Goal: Information Seeking & Learning: Check status

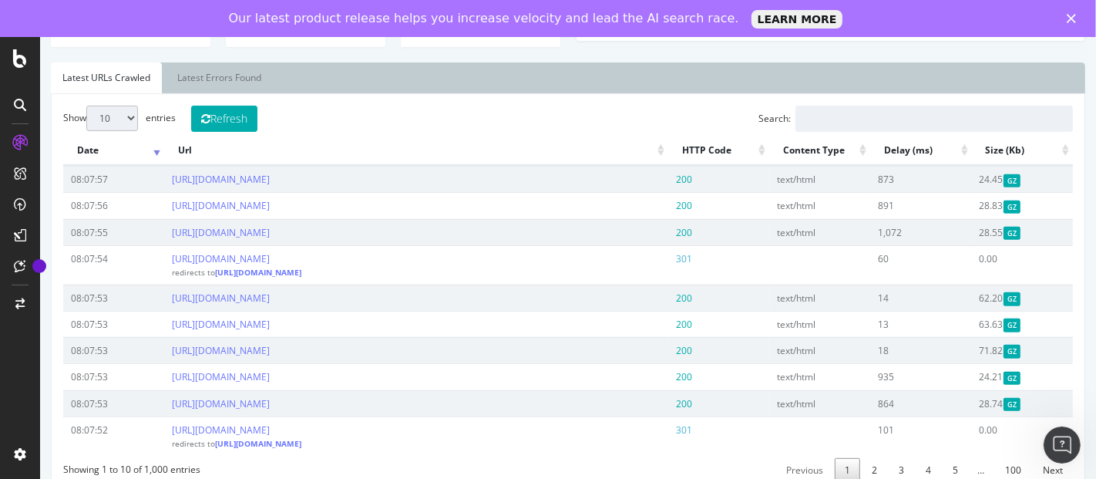
scroll to position [513, 0]
click at [237, 117] on button "Refresh" at bounding box center [223, 117] width 66 height 26
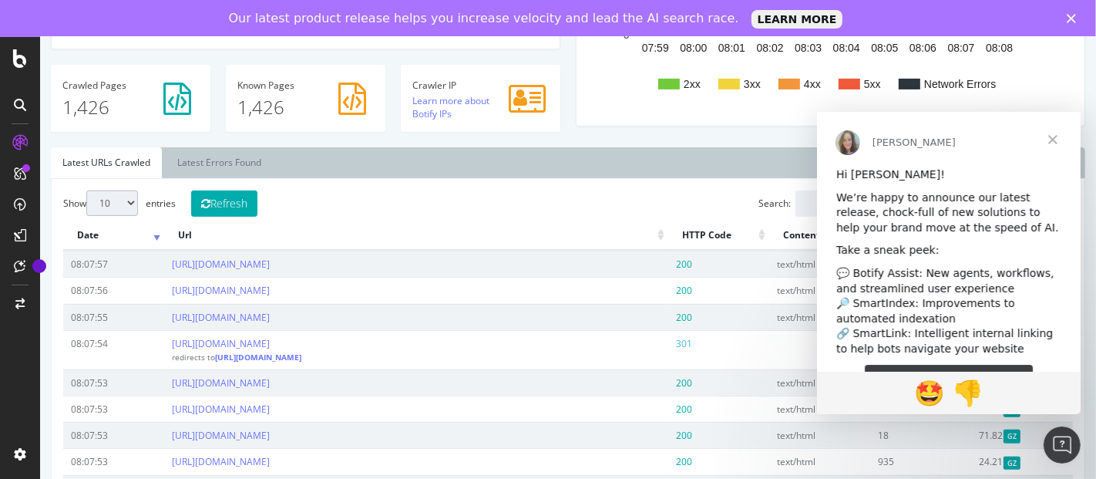
scroll to position [0, 0]
click at [1070, 14] on icon "Close" at bounding box center [1071, 18] width 9 height 9
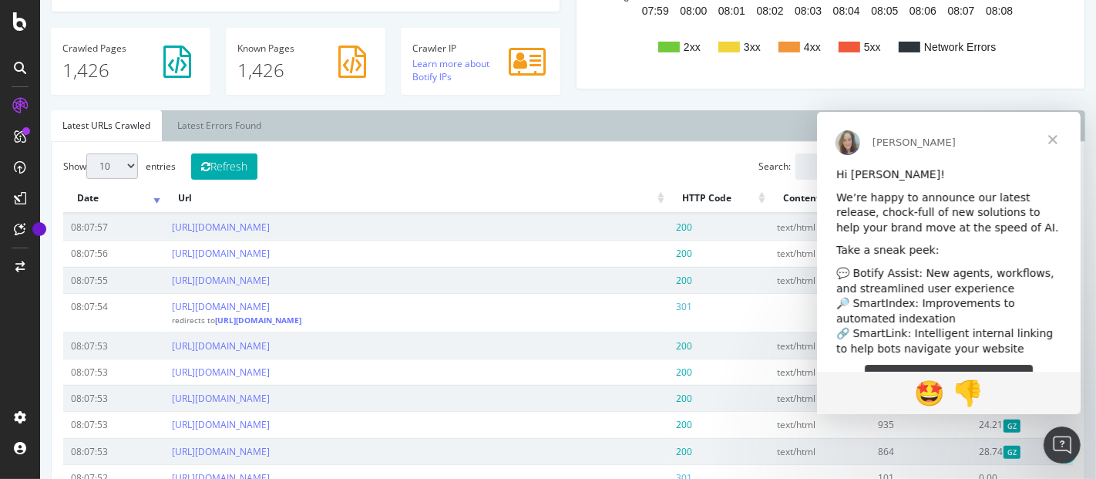
click at [1052, 131] on span "Close" at bounding box center [1051, 139] width 55 height 55
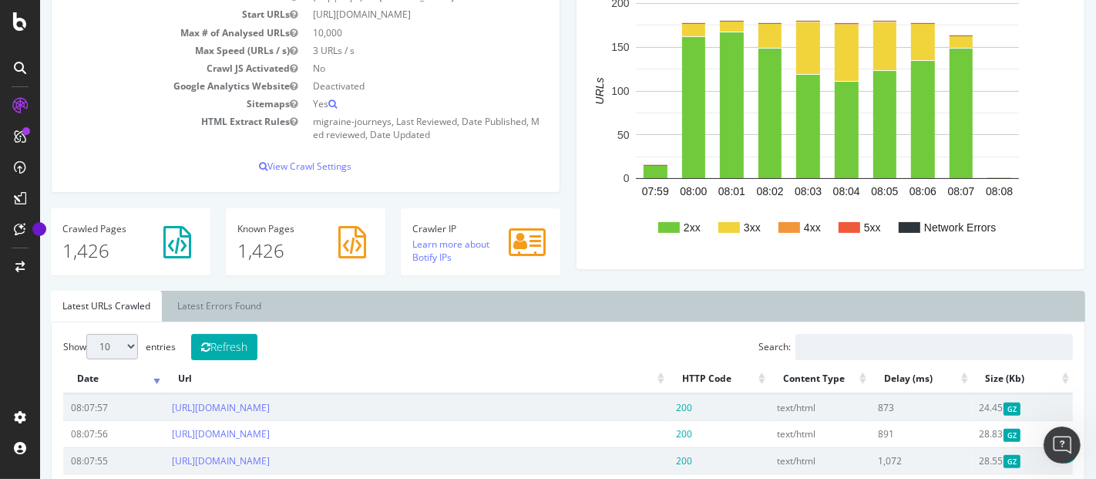
scroll to position [171, 0]
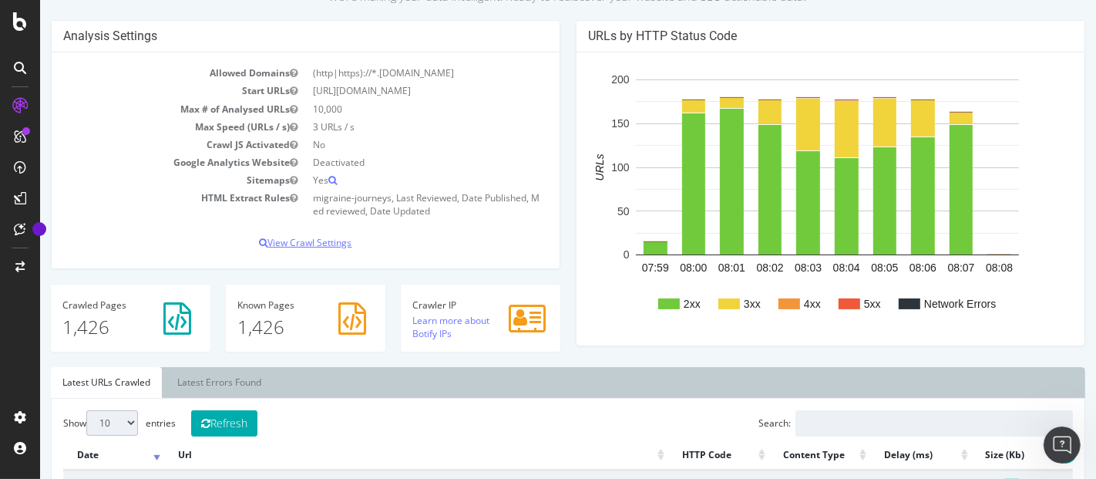
click at [318, 237] on p "View Crawl Settings" at bounding box center [304, 242] width 485 height 13
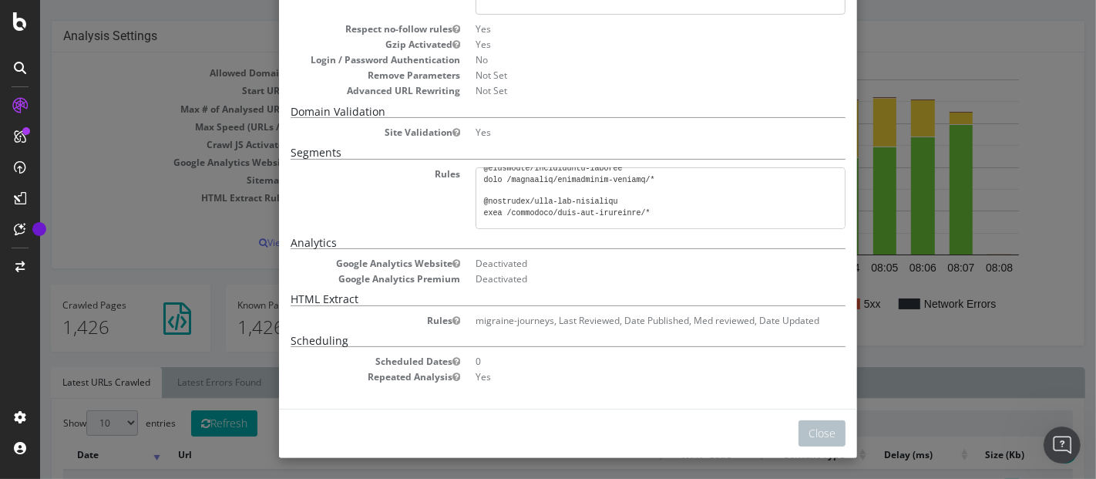
scroll to position [0, 0]
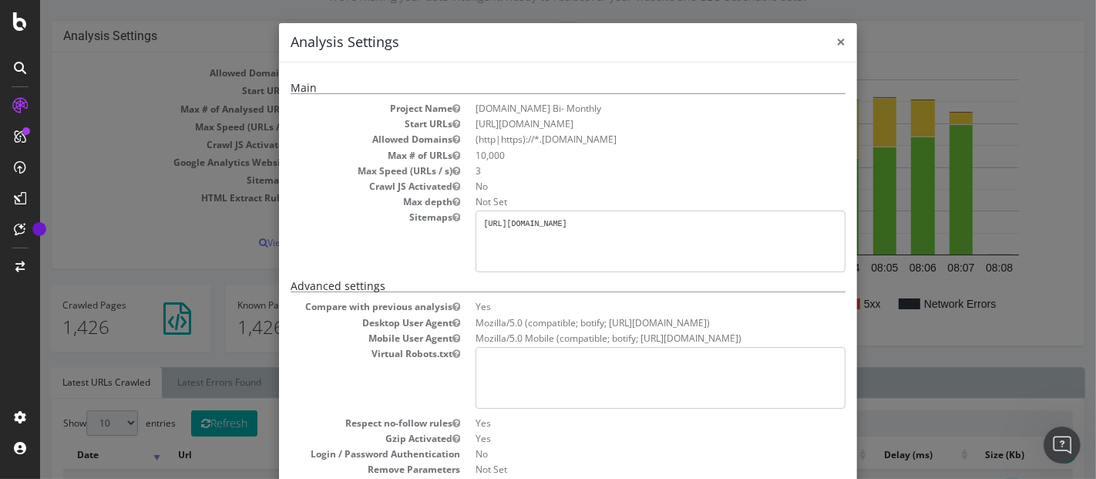
click at [835, 40] on span "×" at bounding box center [839, 42] width 9 height 22
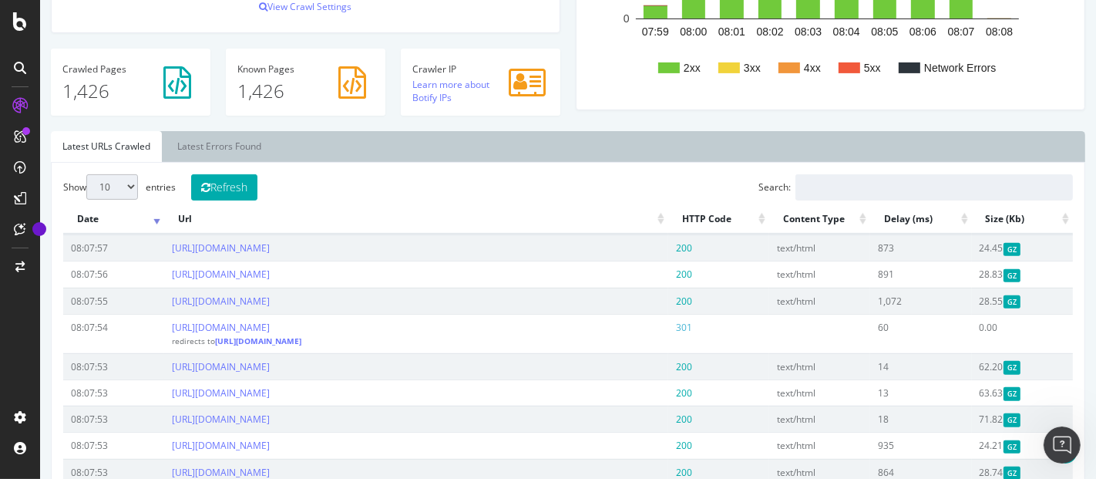
scroll to position [513, 0]
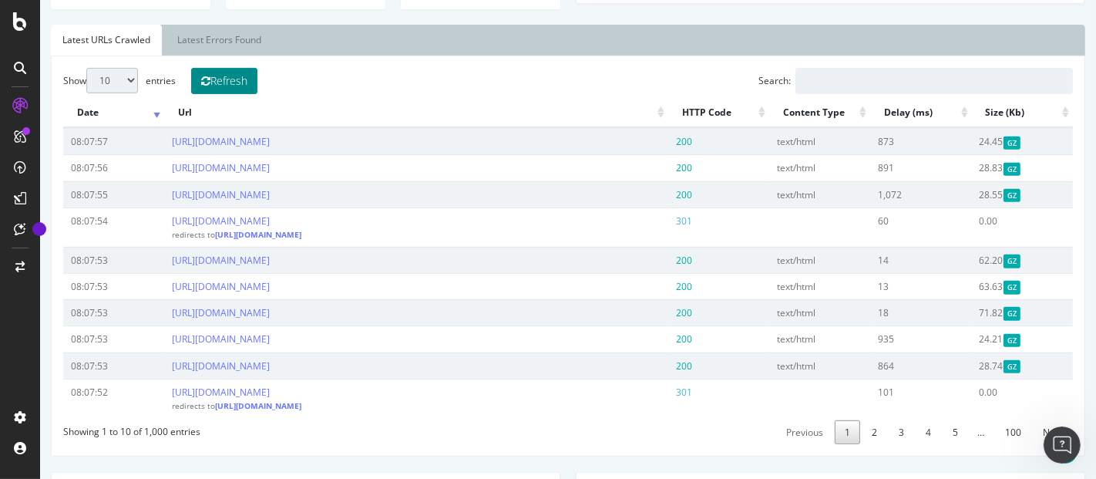
click at [232, 85] on button "Refresh" at bounding box center [223, 81] width 66 height 26
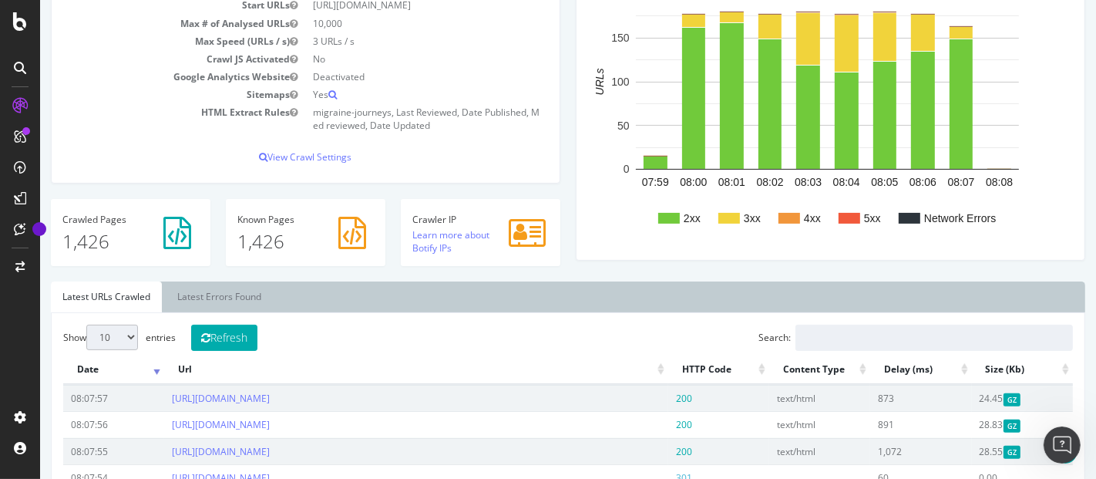
scroll to position [0, 0]
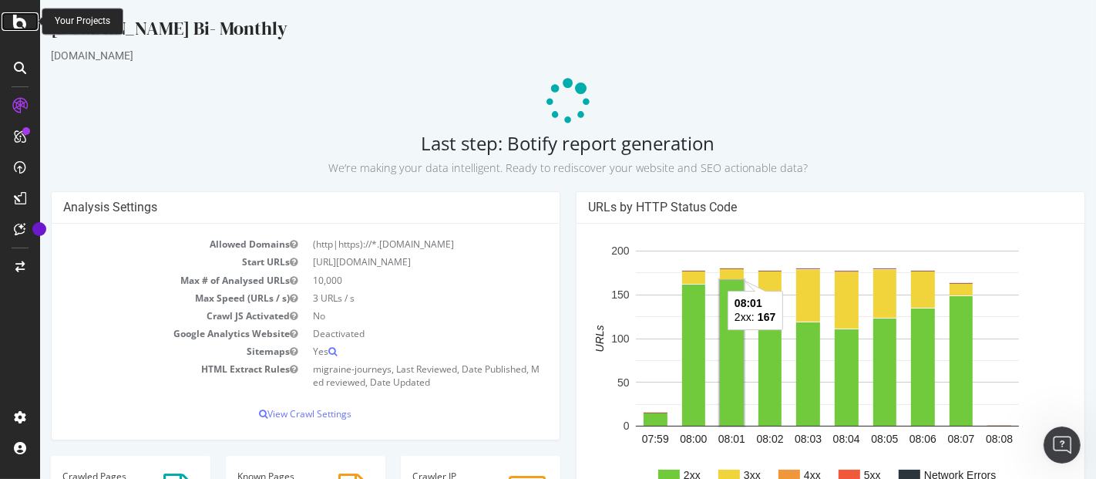
click at [26, 23] on icon at bounding box center [20, 21] width 14 height 18
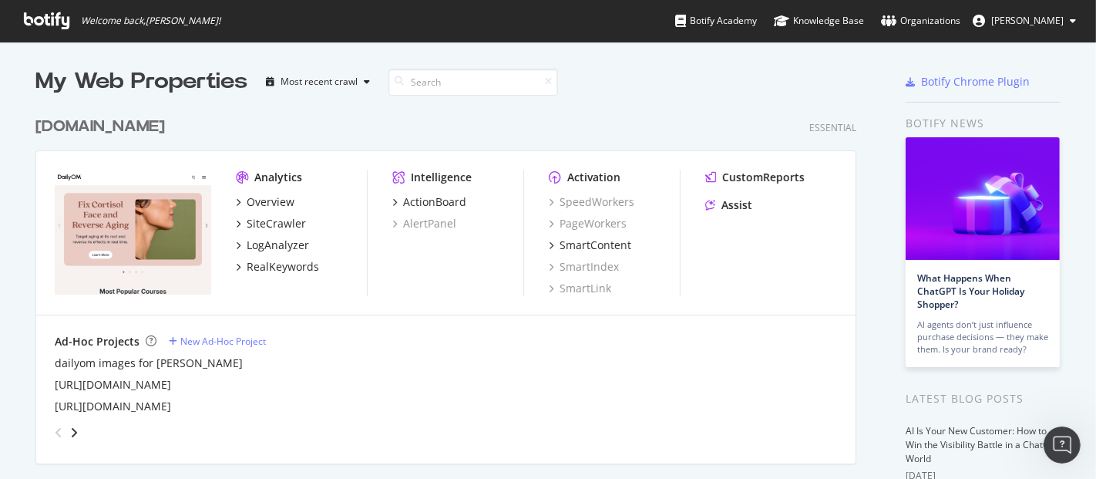
scroll to position [171, 0]
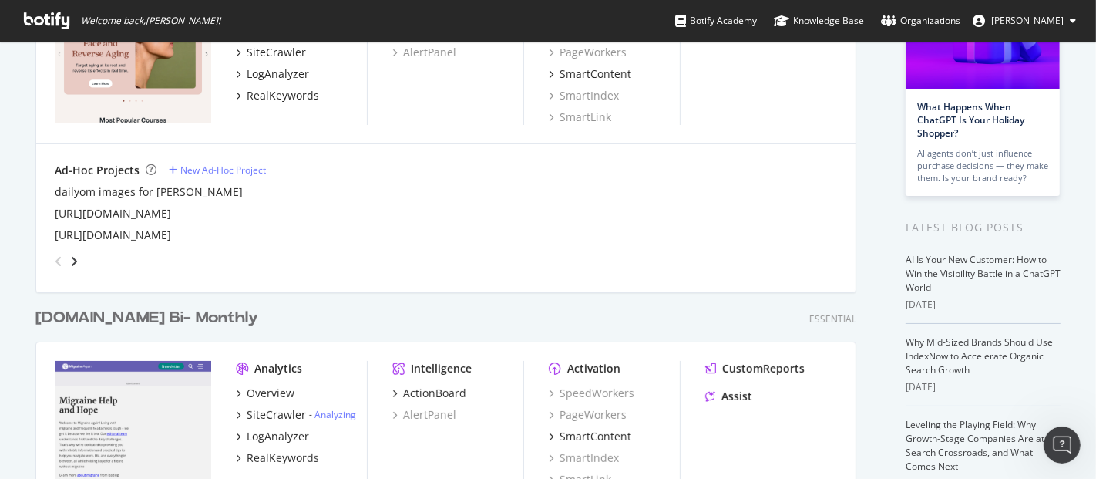
click at [171, 320] on div "[DOMAIN_NAME] Bi- Monthly" at bounding box center [146, 318] width 223 height 22
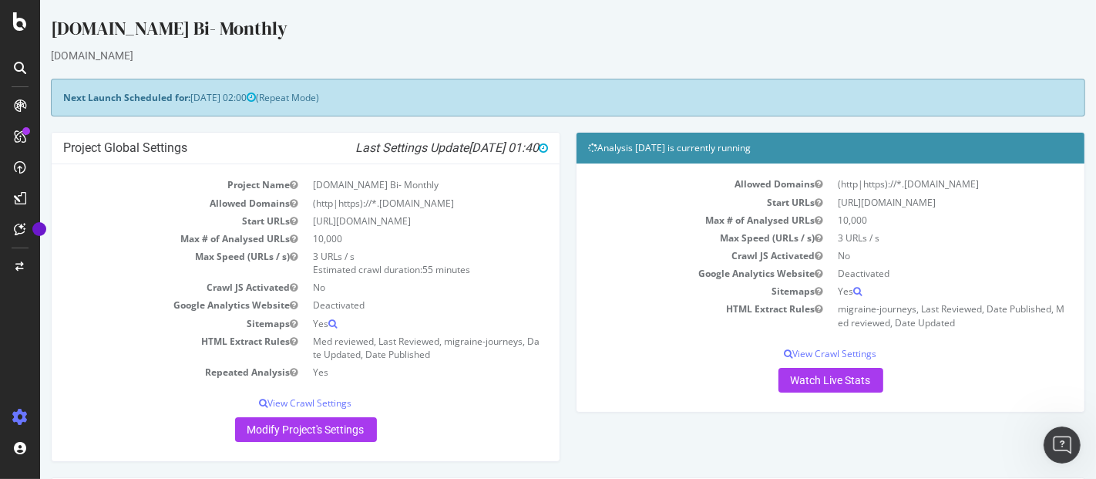
scroll to position [342, 0]
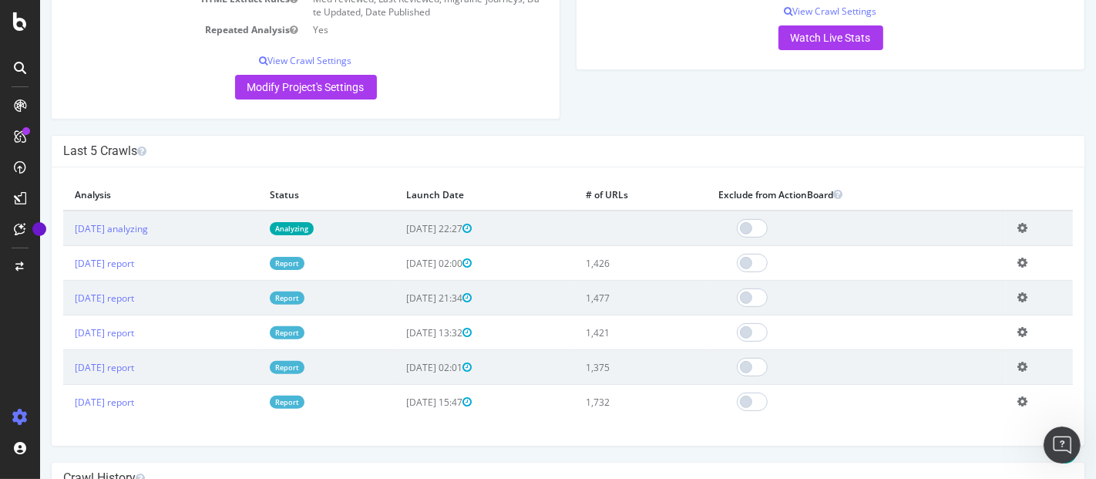
click at [1016, 223] on icon at bounding box center [1021, 228] width 10 height 12
click at [767, 230] on span at bounding box center [751, 228] width 31 height 18
click at [767, 224] on span at bounding box center [751, 228] width 31 height 18
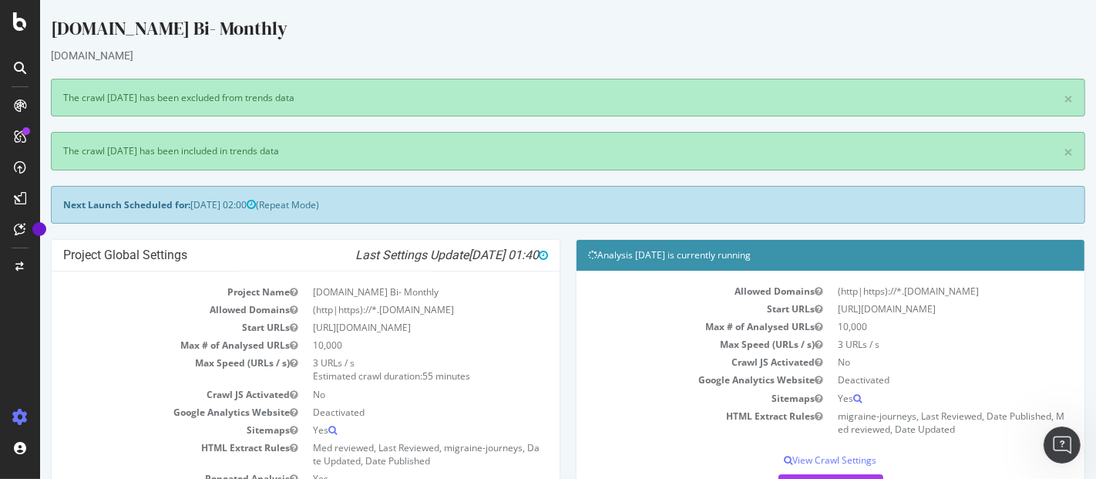
scroll to position [0, 0]
click at [1063, 102] on link "×" at bounding box center [1067, 99] width 9 height 16
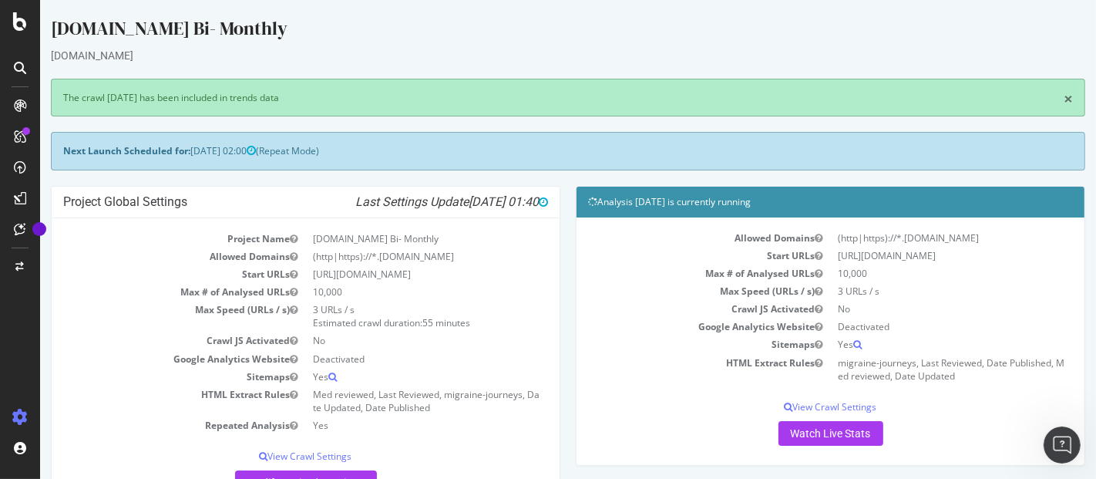
click at [1063, 102] on link "×" at bounding box center [1067, 99] width 9 height 16
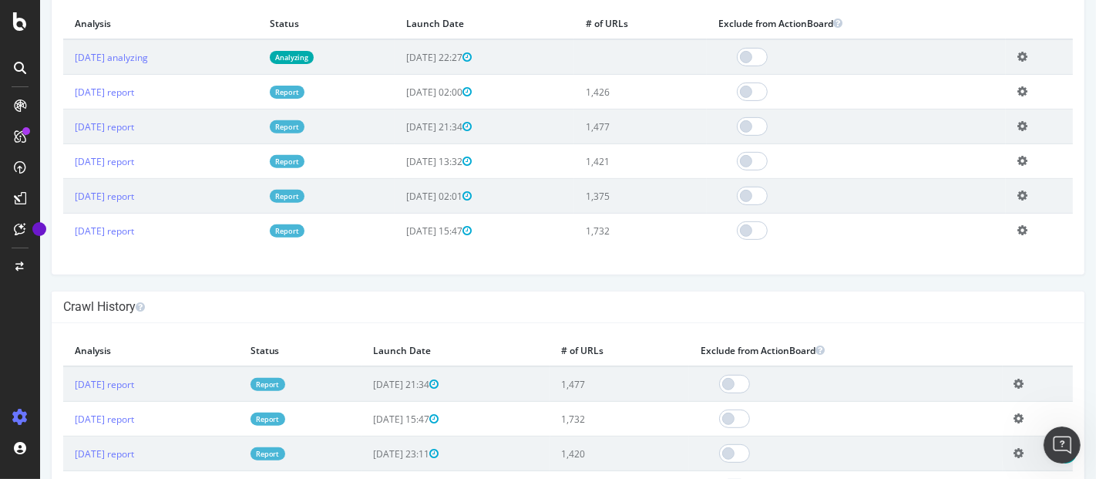
scroll to position [171, 0]
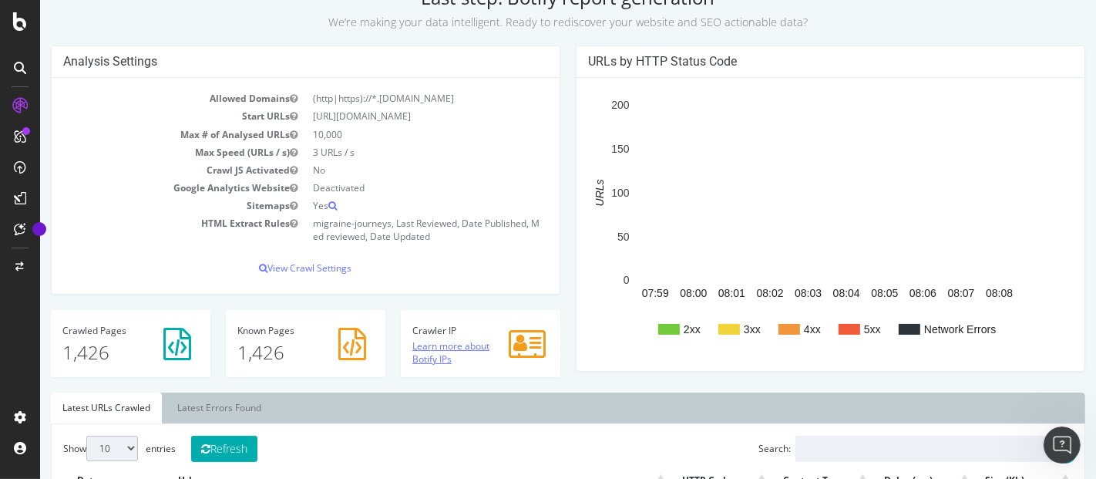
scroll to position [171, 0]
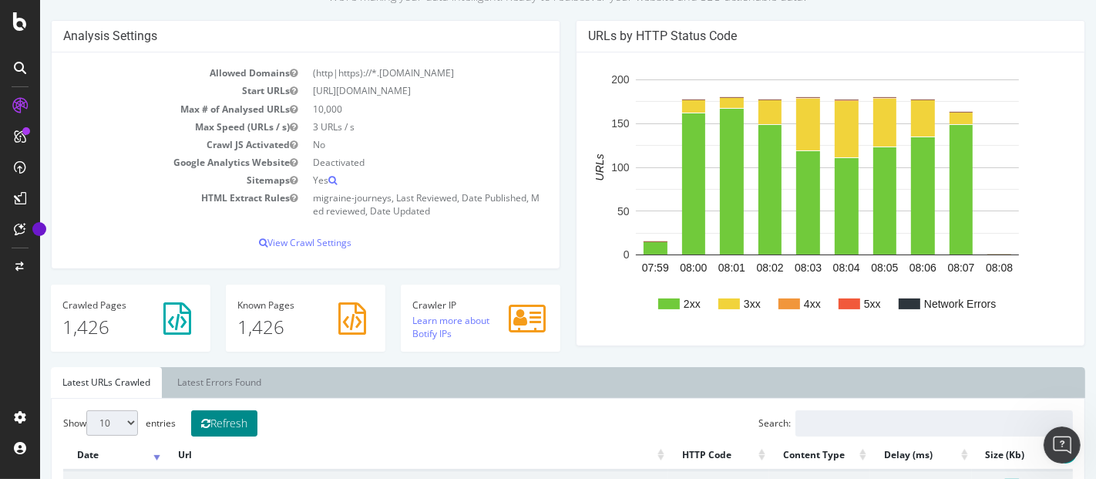
click at [245, 424] on button "Refresh" at bounding box center [223, 423] width 66 height 26
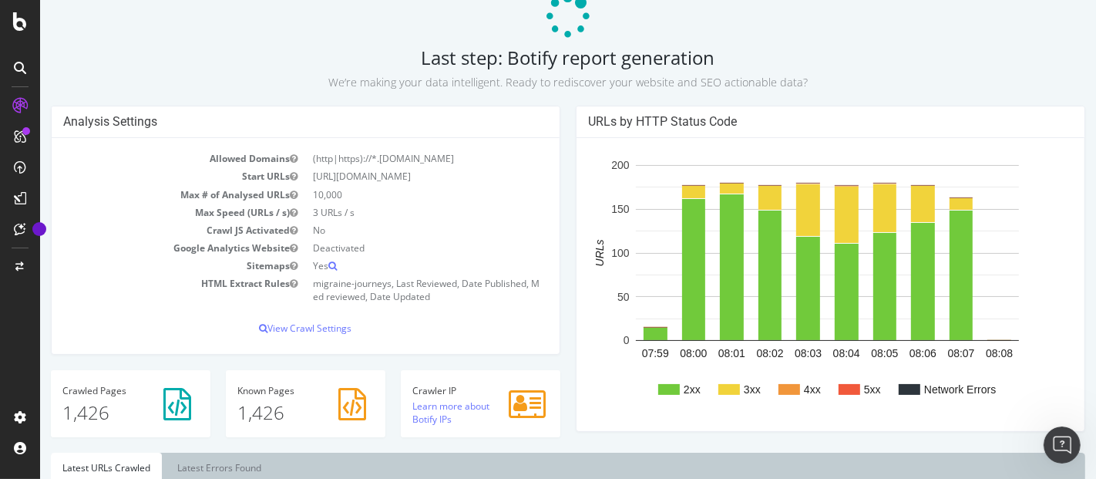
scroll to position [257, 0]
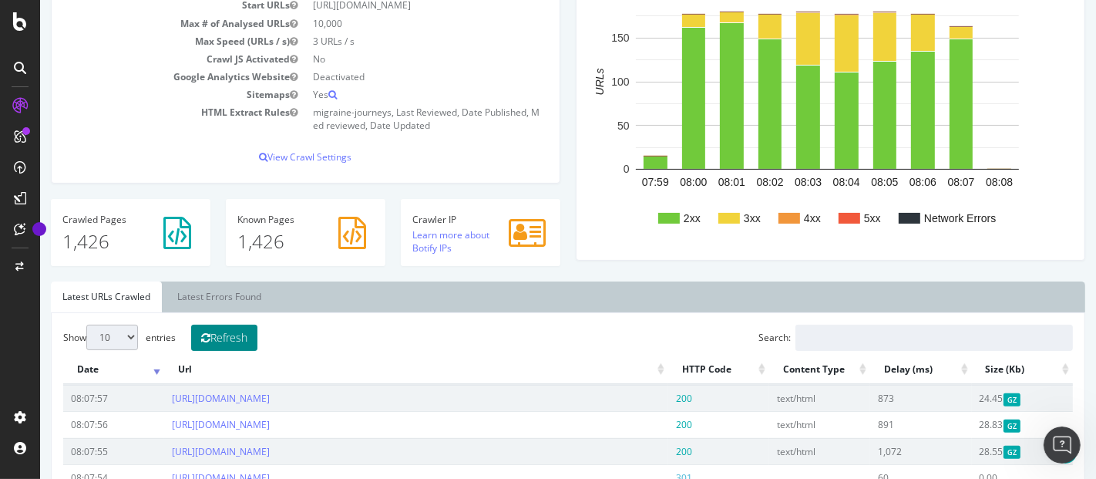
click at [242, 341] on button "Refresh" at bounding box center [223, 337] width 66 height 26
click at [241, 341] on button "Refresh" at bounding box center [223, 337] width 66 height 26
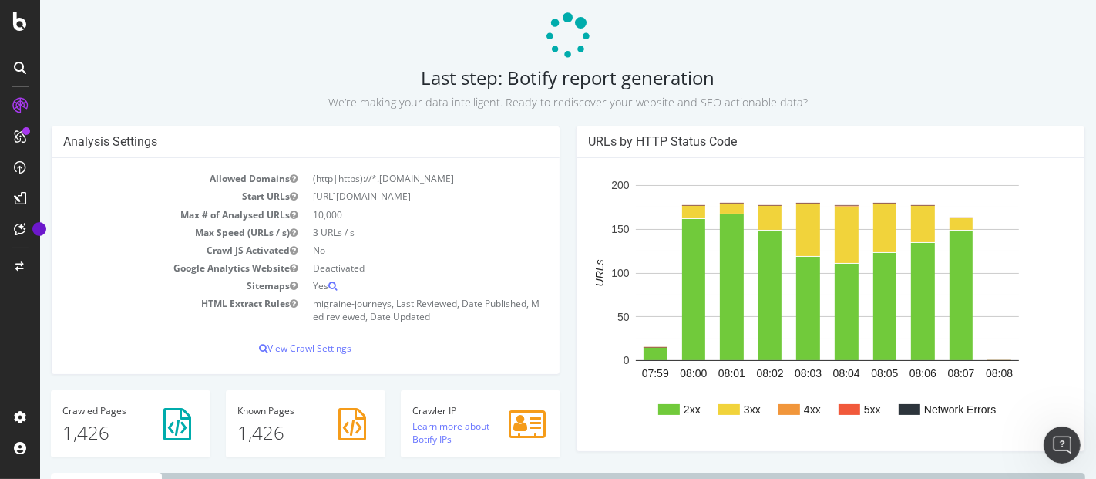
scroll to position [0, 0]
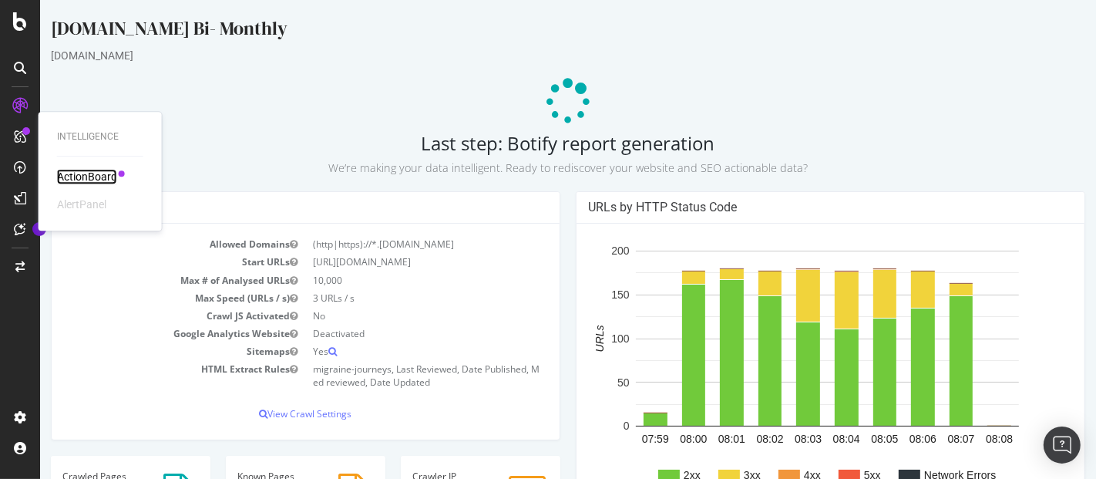
click at [85, 173] on div "ActionBoard" at bounding box center [87, 176] width 60 height 15
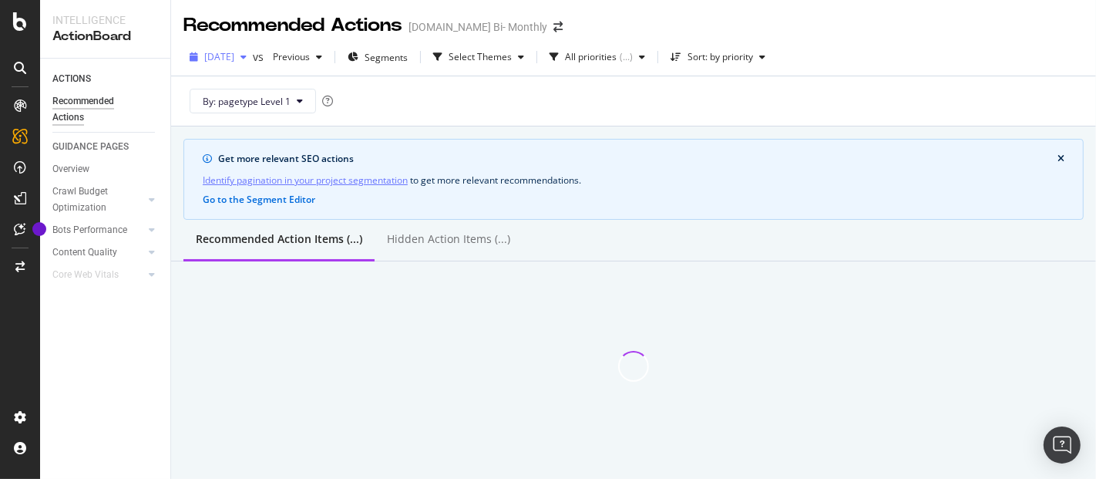
click at [234, 55] on span "[DATE]" at bounding box center [219, 56] width 30 height 13
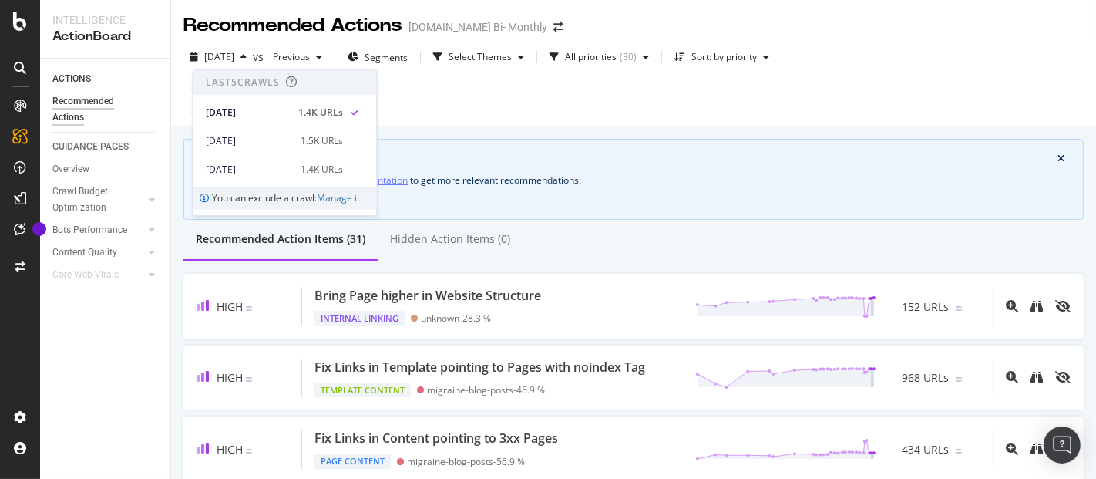
drag, startPoint x: 116, startPoint y: 311, endPoint x: 114, endPoint y: 299, distance: 11.8
click at [116, 311] on div "ACTIONS Recommended Actions GUIDANCE PAGES Overview Crawl Budget Optimization L…" at bounding box center [105, 269] width 130 height 420
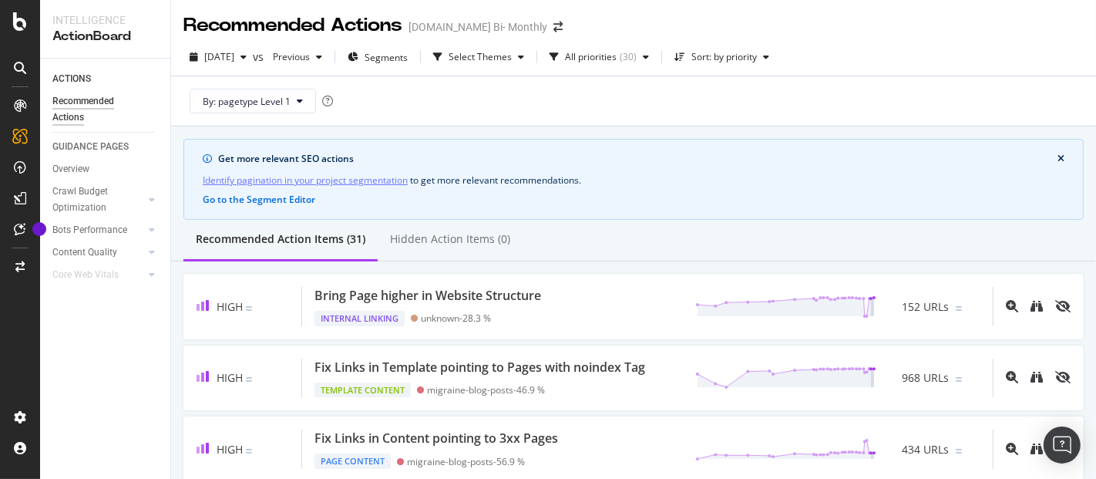
click at [23, 11] on div at bounding box center [20, 239] width 40 height 479
click at [19, 25] on icon at bounding box center [20, 21] width 14 height 18
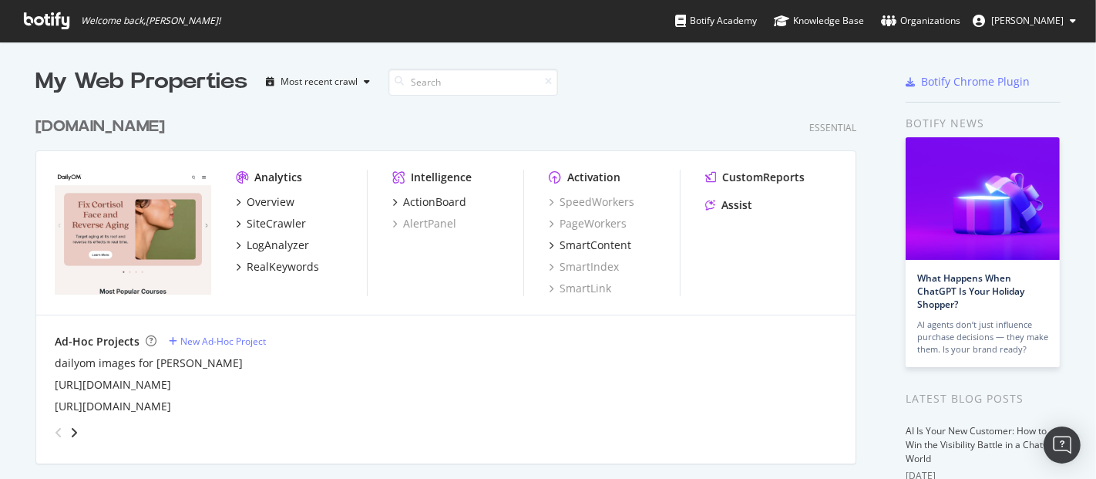
scroll to position [3466, 820]
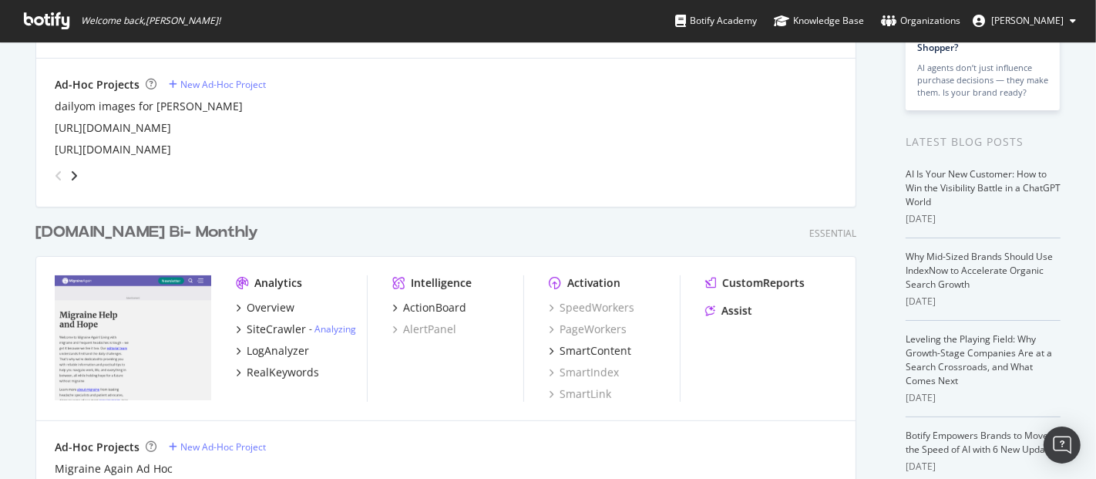
click at [251, 232] on div "[DOMAIN_NAME] Bi- Monthly" at bounding box center [146, 232] width 223 height 22
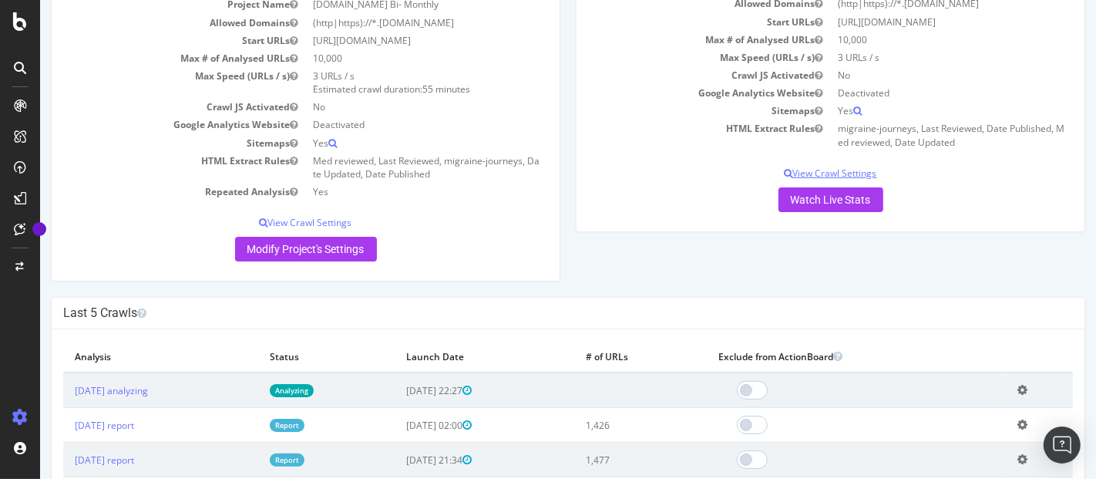
scroll to position [257, 0]
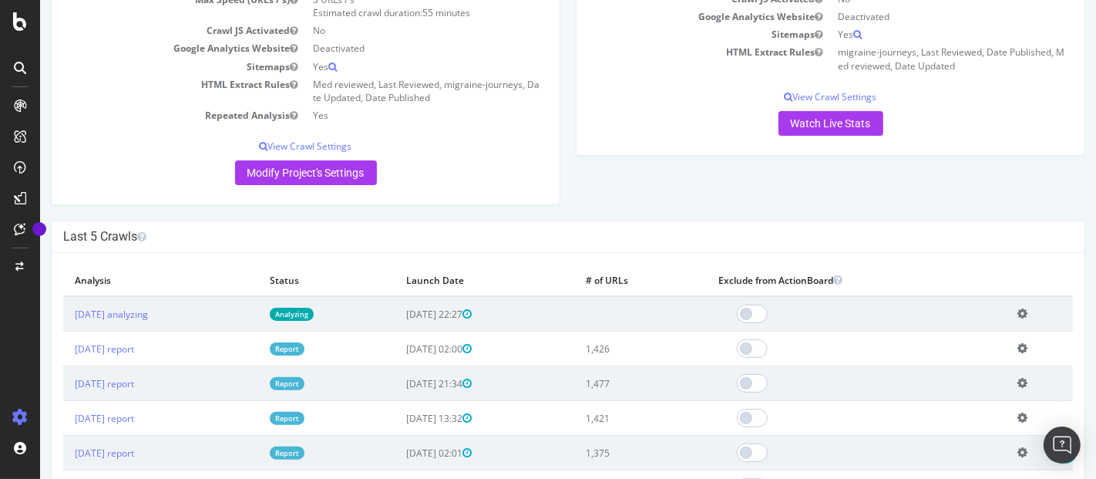
click at [1016, 311] on icon at bounding box center [1021, 313] width 10 height 12
